Goal: Find specific page/section: Find specific page/section

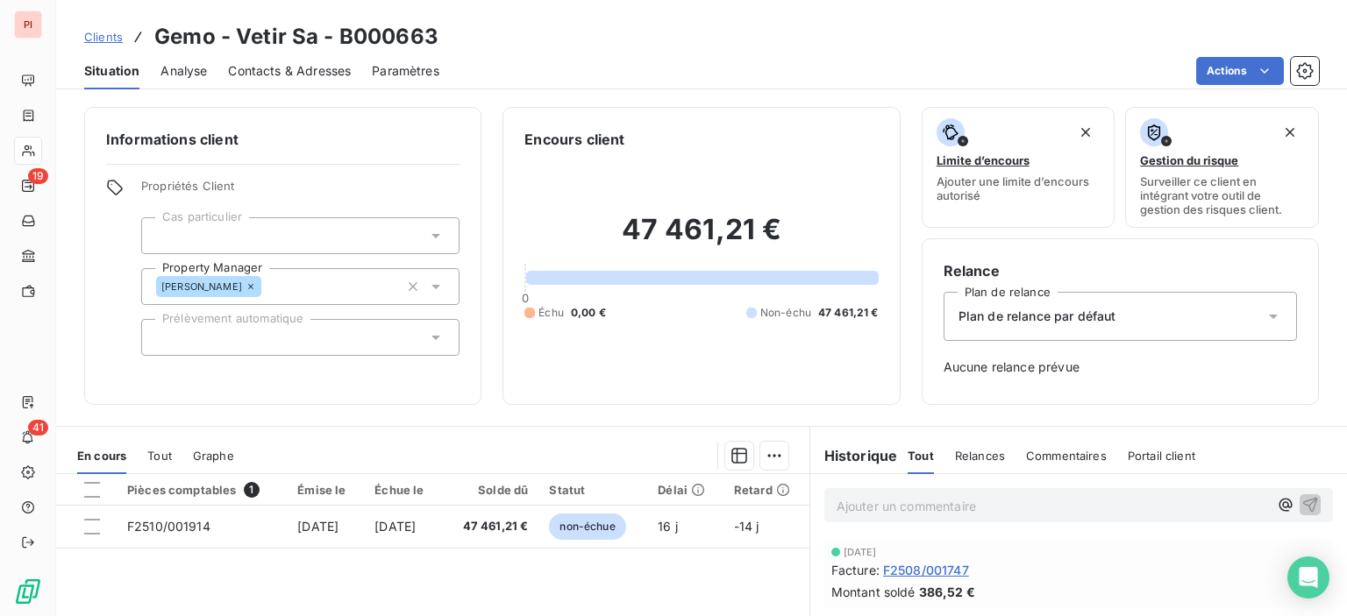
scroll to position [88, 0]
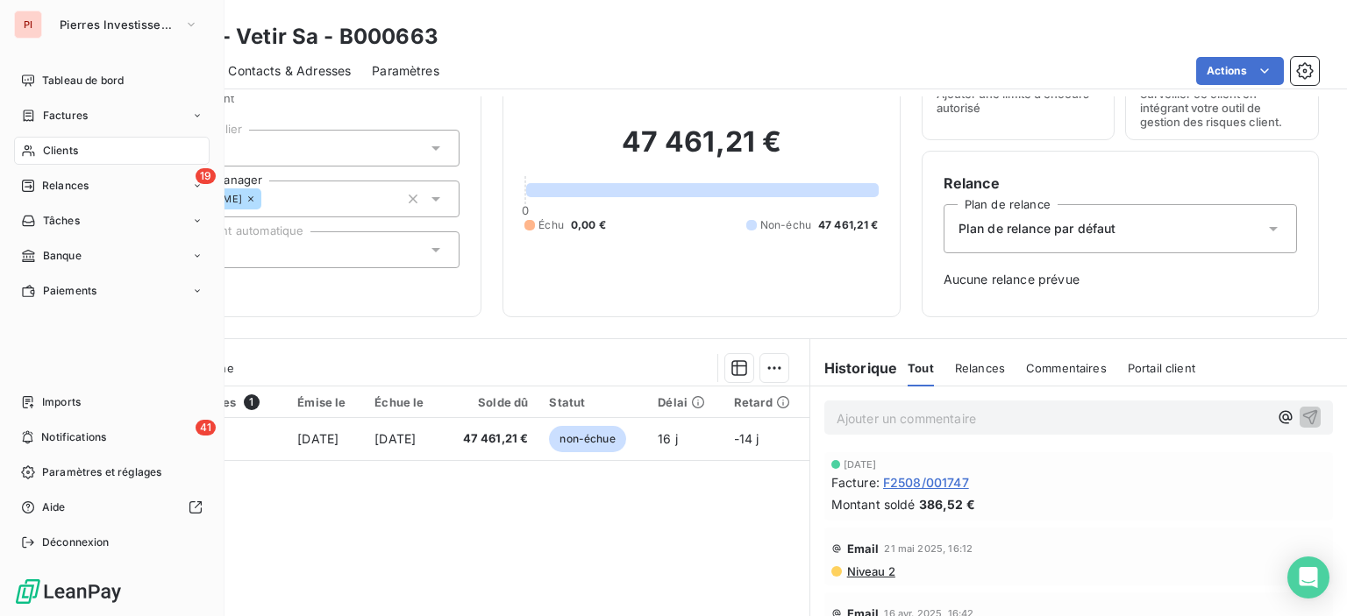
click at [102, 150] on div "Clients" at bounding box center [111, 151] width 195 height 28
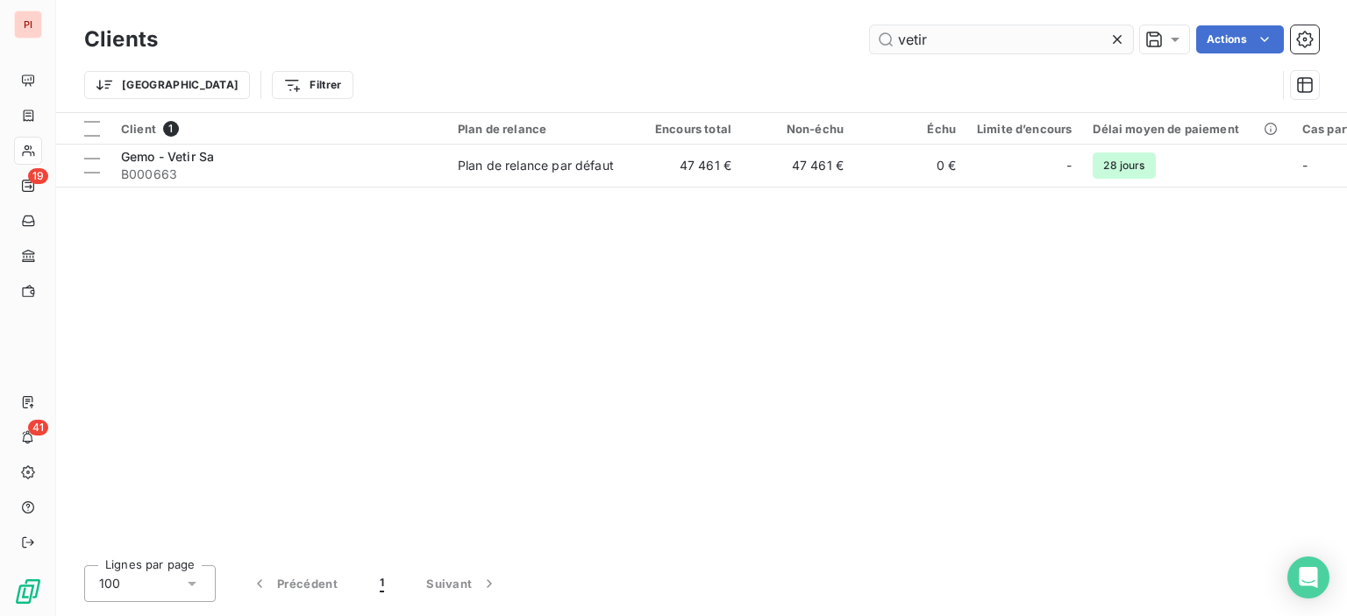
click at [983, 45] on input "vetir" at bounding box center [1001, 39] width 263 height 28
click at [1119, 43] on icon at bounding box center [1117, 40] width 18 height 18
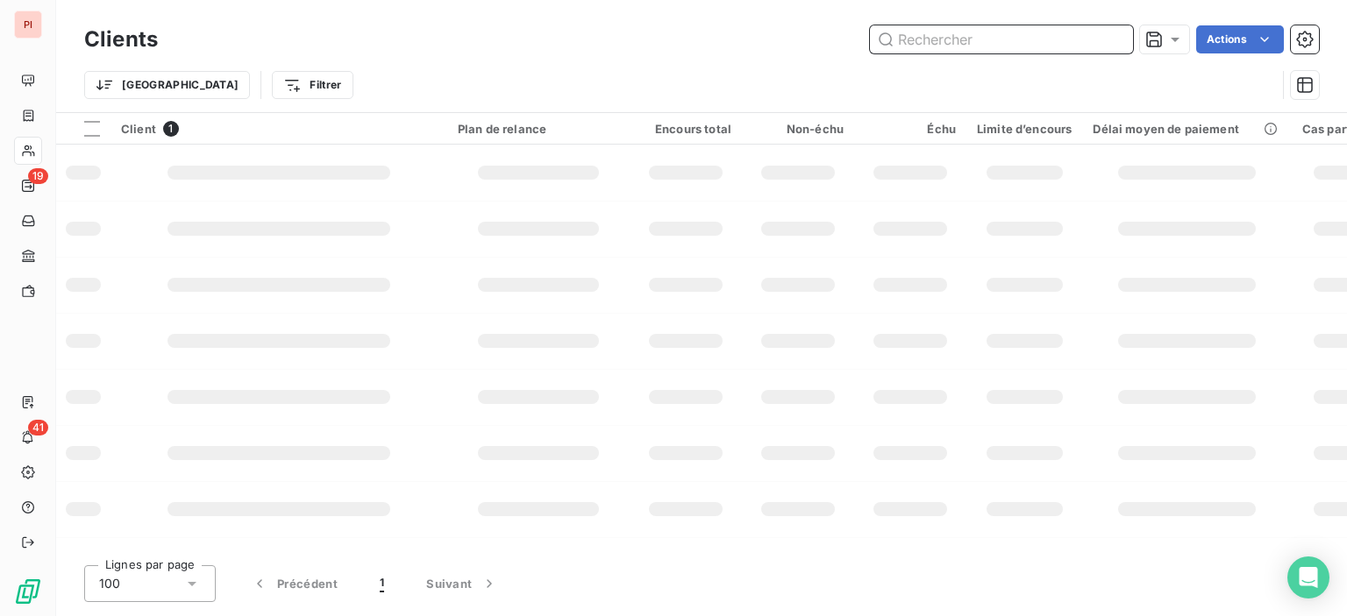
click at [985, 44] on input "text" at bounding box center [1001, 39] width 263 height 28
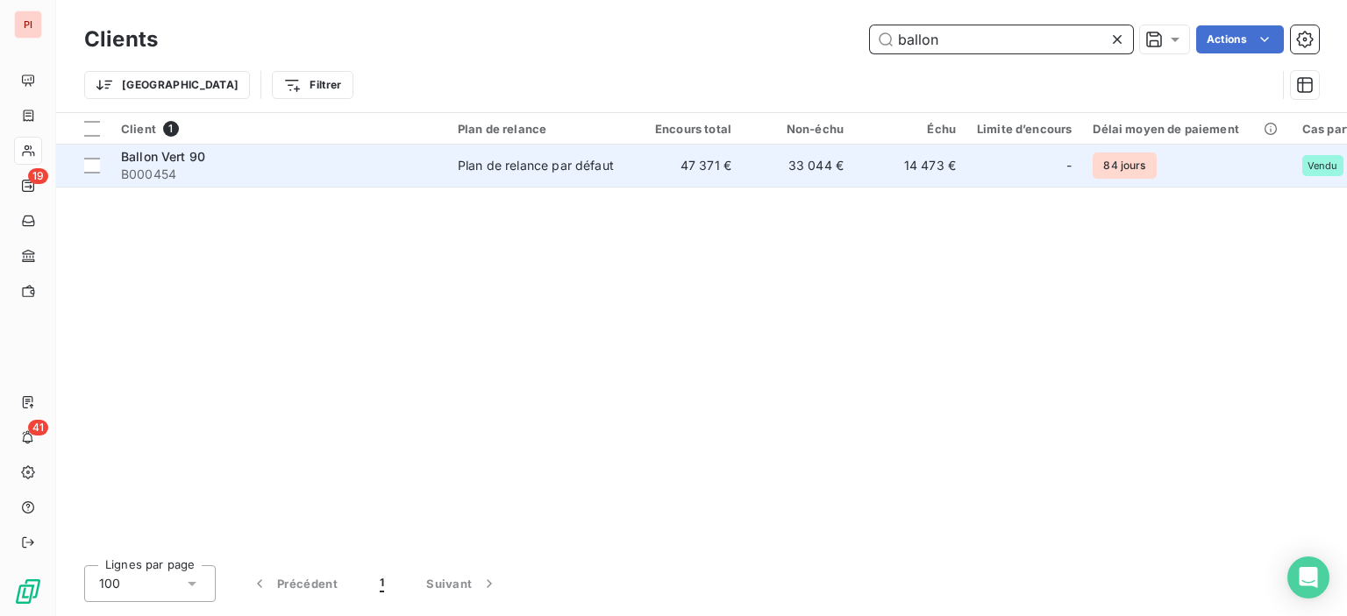
type input "ballon"
click at [635, 169] on td "47 371 €" at bounding box center [685, 166] width 112 height 42
